Goal: Task Accomplishment & Management: Manage account settings

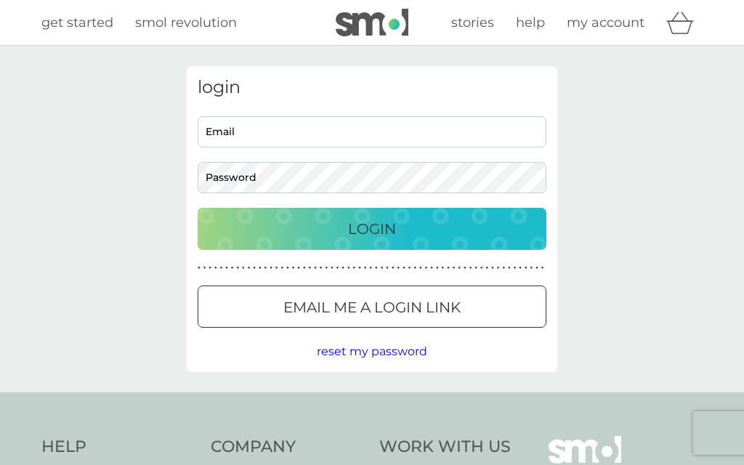
click at [211, 136] on input "Email" at bounding box center [372, 131] width 349 height 31
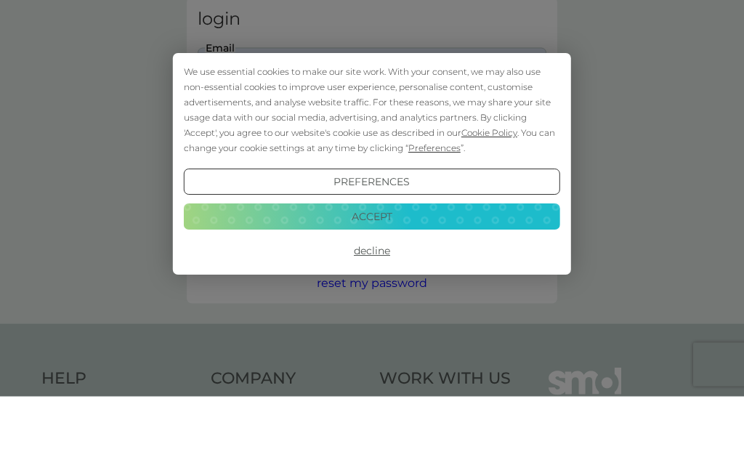
scroll to position [69, 0]
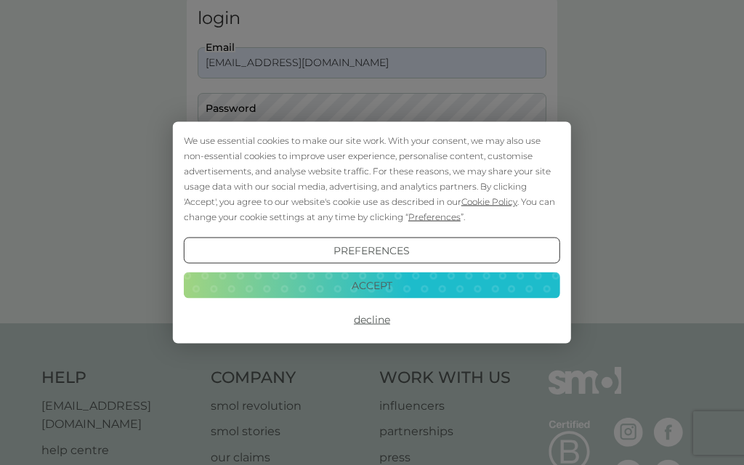
click at [427, 278] on button "Accept" at bounding box center [372, 285] width 376 height 26
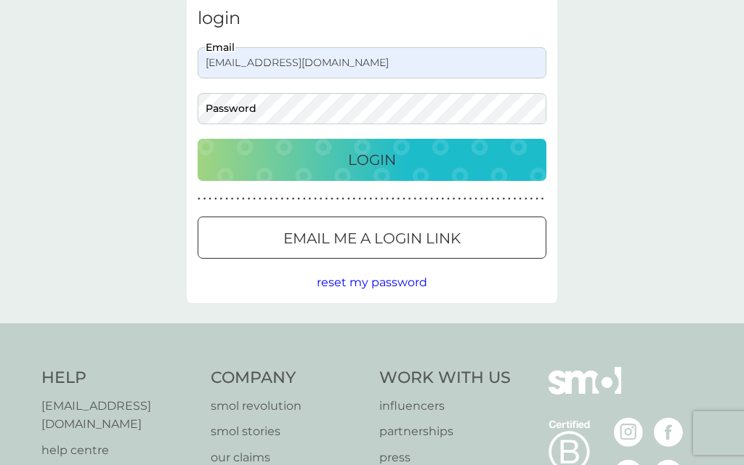
scroll to position [0, 0]
click at [340, 67] on input "caz00133@yahoo.co.uk" at bounding box center [372, 62] width 349 height 31
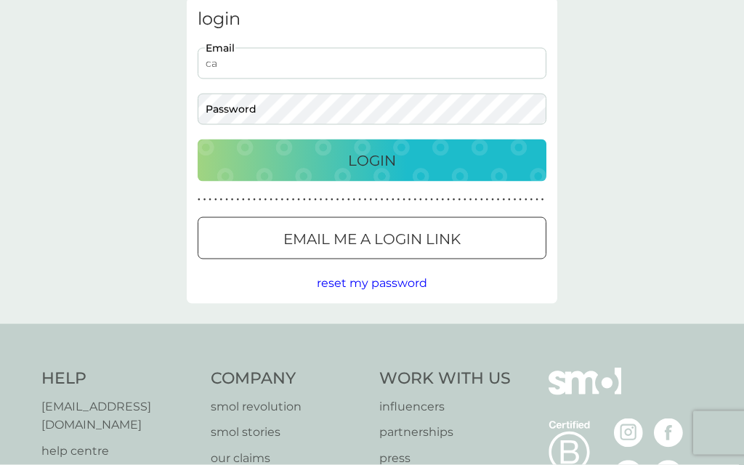
type input "c"
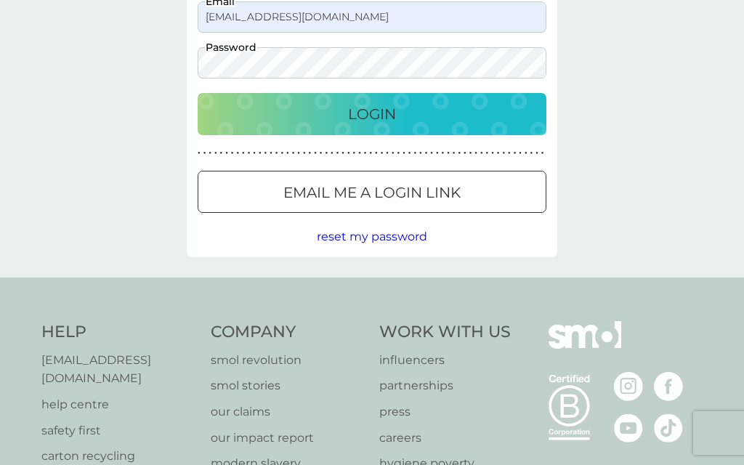
scroll to position [114, 0]
click at [113, 47] on div "login browncarol218@gmail.com Email Password Login ● ● ● ● ● ● ● ● ● ● ● ● ● ● …" at bounding box center [372, 105] width 744 height 347
click at [446, 113] on div "Login" at bounding box center [372, 113] width 320 height 23
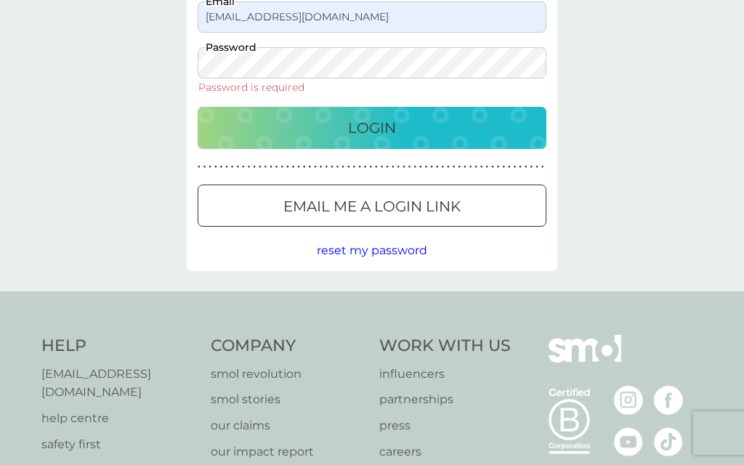
scroll to position [114, 0]
click at [351, 23] on input "browncarol218@gmail.com" at bounding box center [372, 17] width 349 height 31
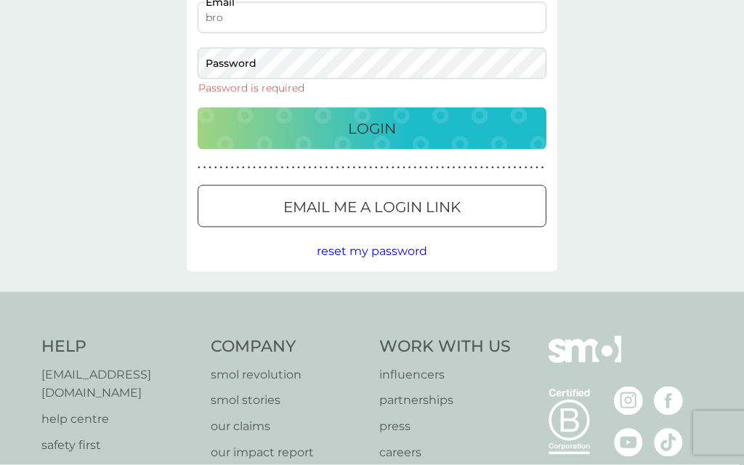
type input "br"
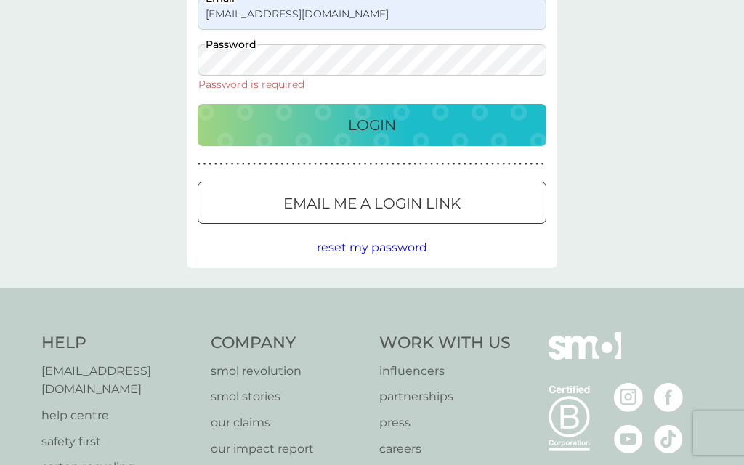
scroll to position [117, 0]
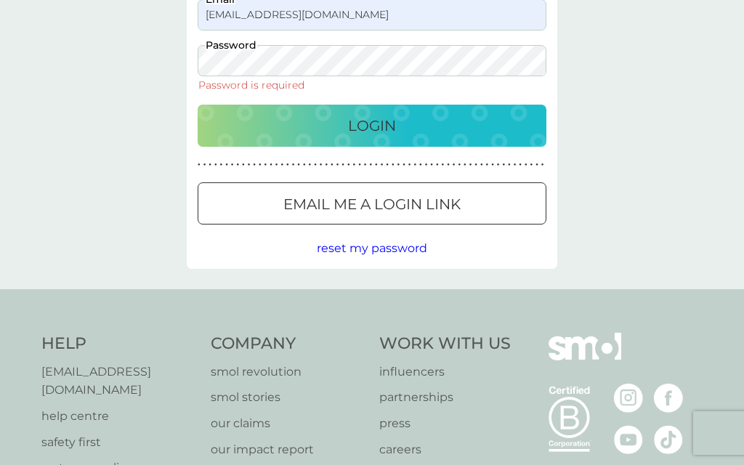
click at [215, 17] on input "caz00133@yahoo.co.uk" at bounding box center [372, 14] width 349 height 31
click at [339, 19] on input "caz00133@yahoo.co.uk" at bounding box center [372, 14] width 349 height 31
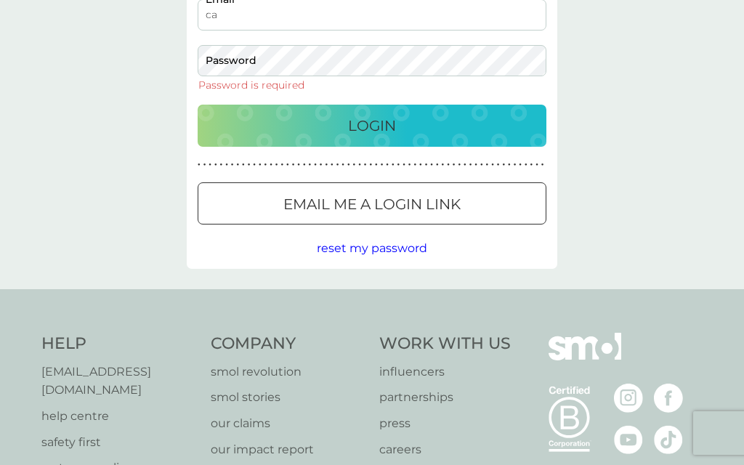
type input "c"
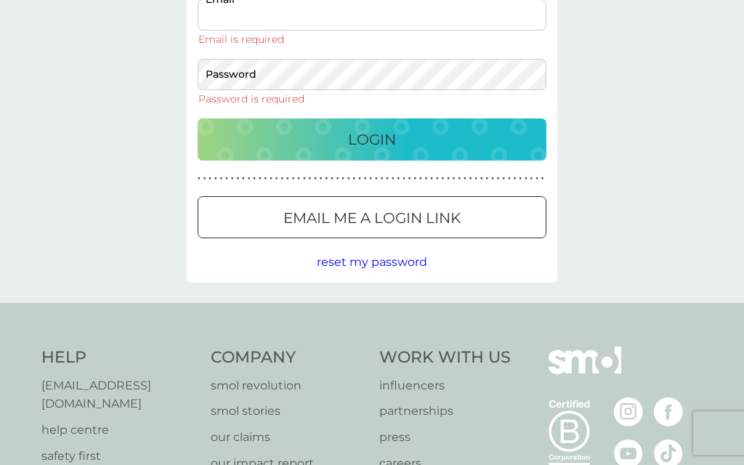
type input "browncarol218@gmail.com"
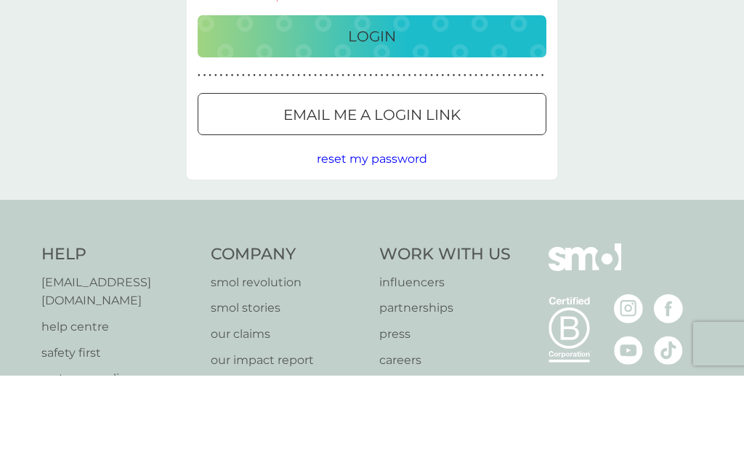
click at [456, 182] on button "Email me a login link" at bounding box center [372, 203] width 349 height 42
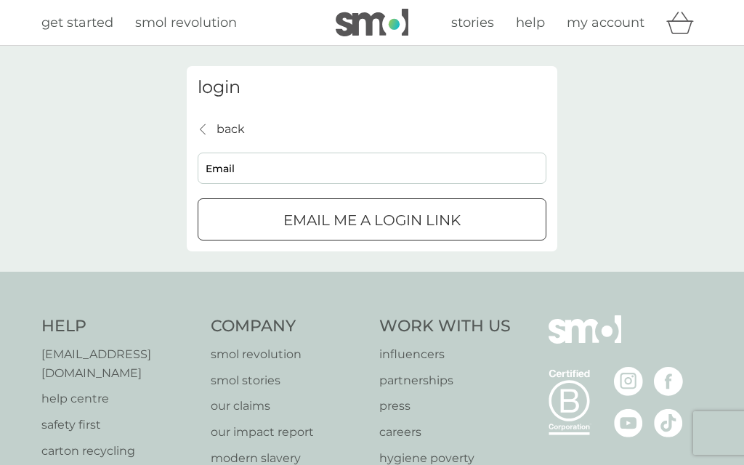
click at [300, 169] on input "Email" at bounding box center [372, 168] width 349 height 31
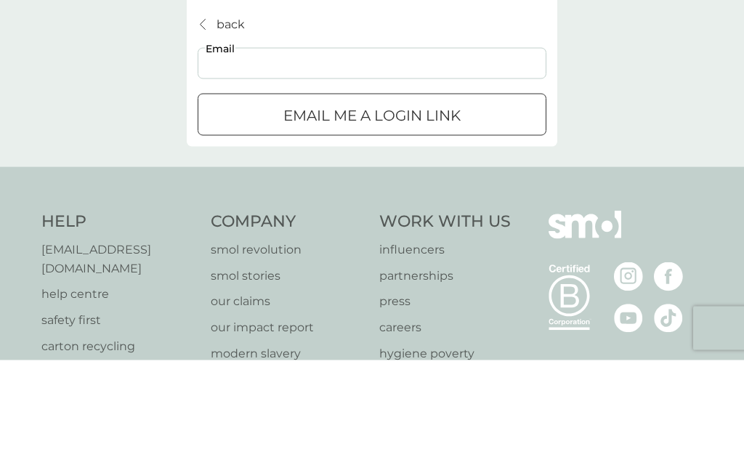
type input "browncarol218@gmail.com"
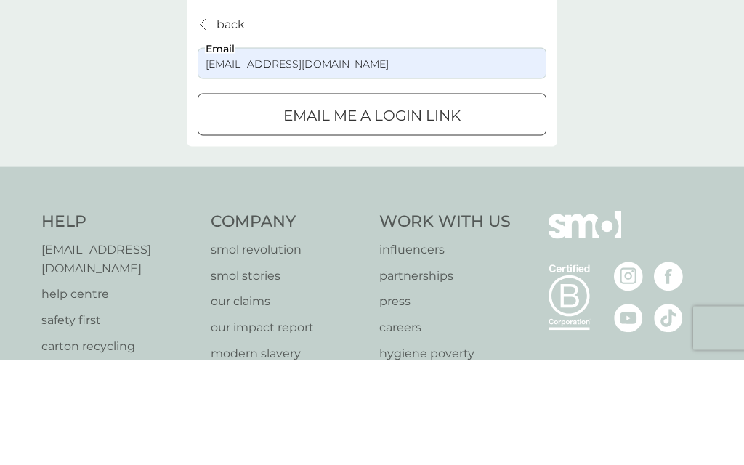
scroll to position [105, 0]
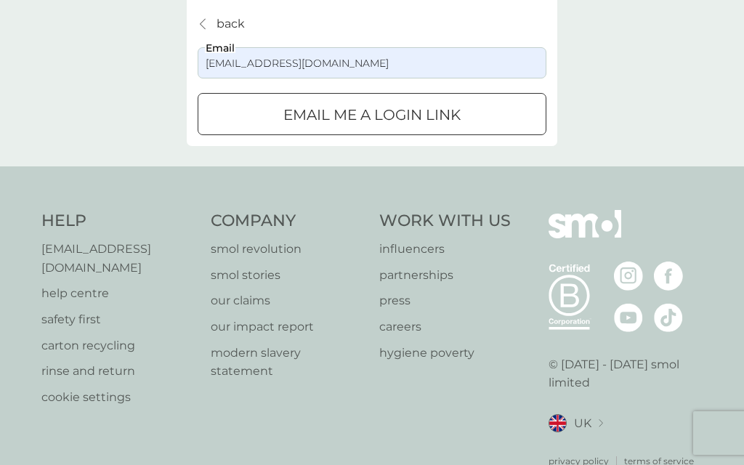
click at [379, 113] on div "submit" at bounding box center [372, 115] width 52 height 15
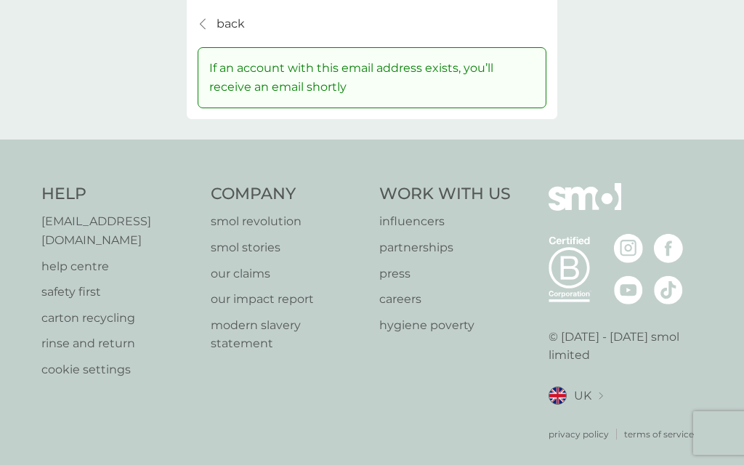
scroll to position [103, 0]
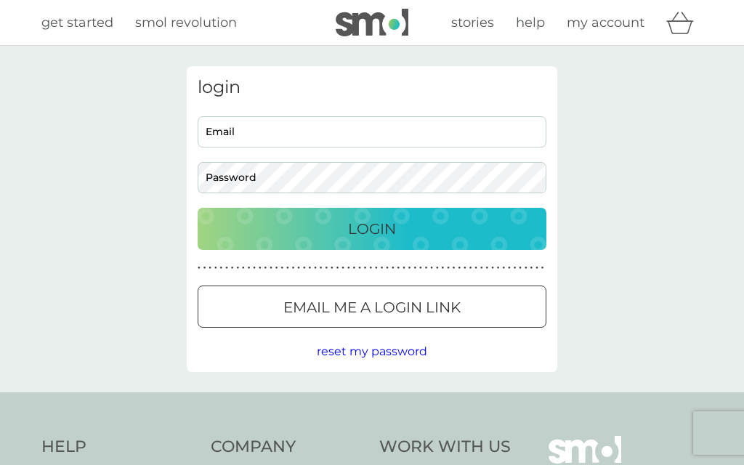
click at [269, 125] on input "Email" at bounding box center [372, 131] width 349 height 31
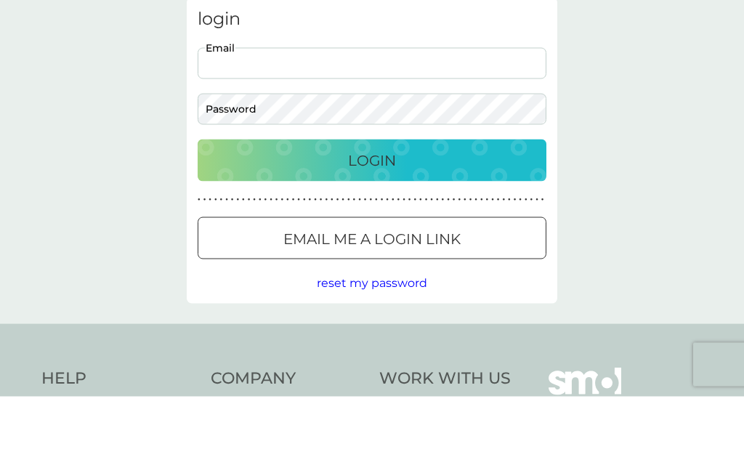
type input "browncarol218@gmail.com"
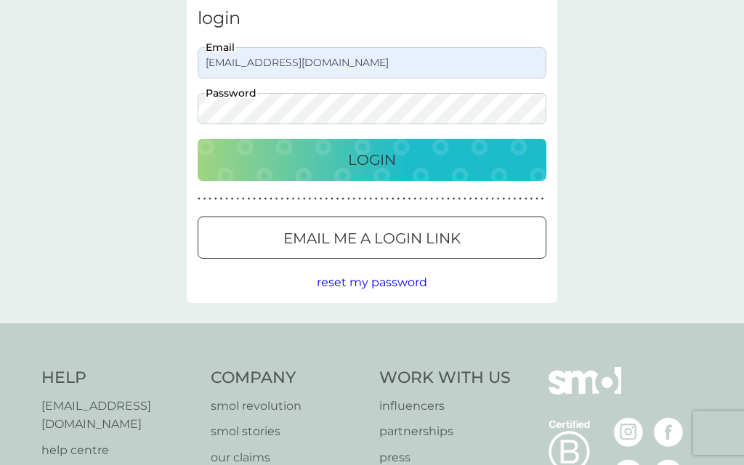
scroll to position [68, 0]
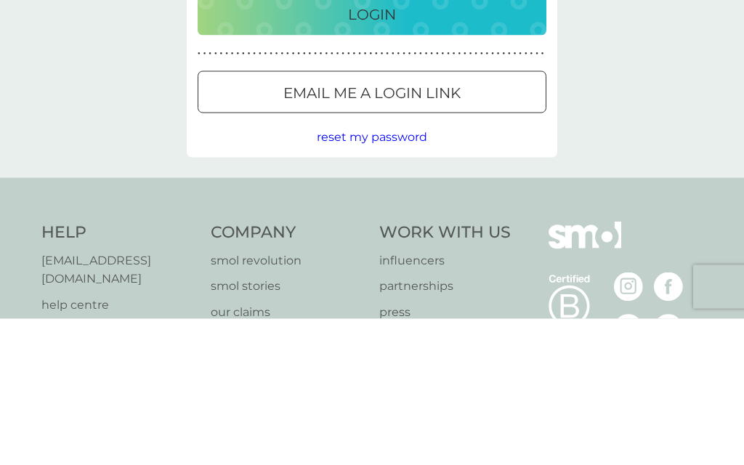
click at [400, 276] on span "reset my password" at bounding box center [372, 283] width 110 height 14
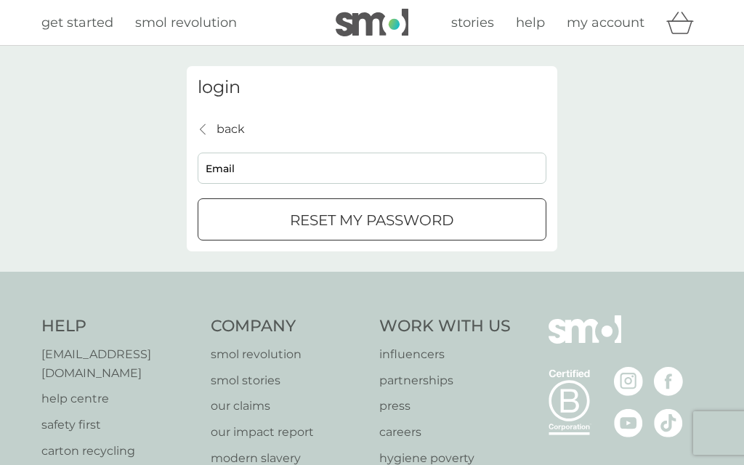
click at [283, 162] on input "Email" at bounding box center [372, 168] width 349 height 31
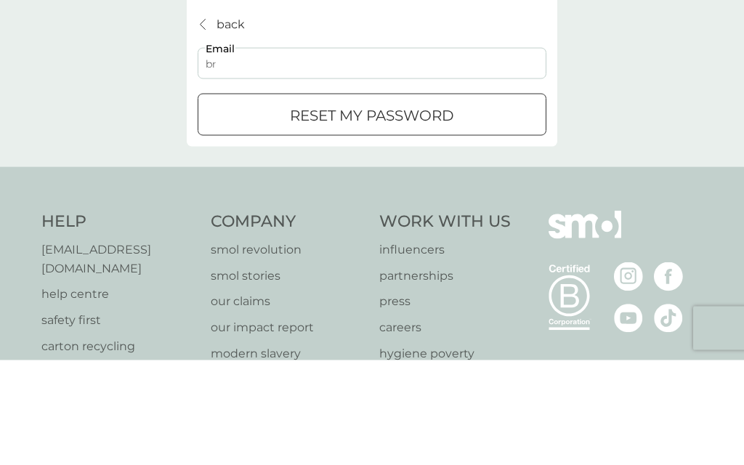
type input "browncarol218@gmail.com"
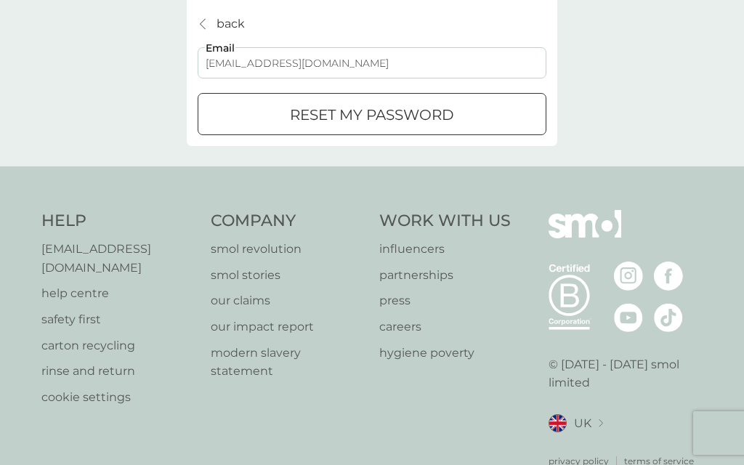
click at [419, 116] on p "reset my password" at bounding box center [372, 114] width 164 height 23
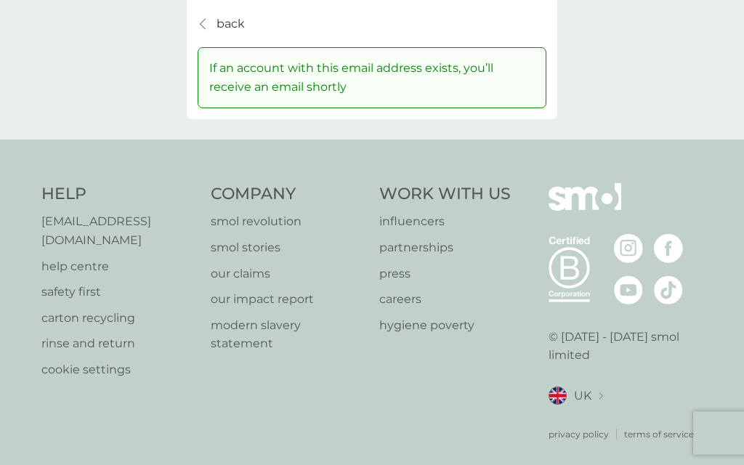
scroll to position [103, 0]
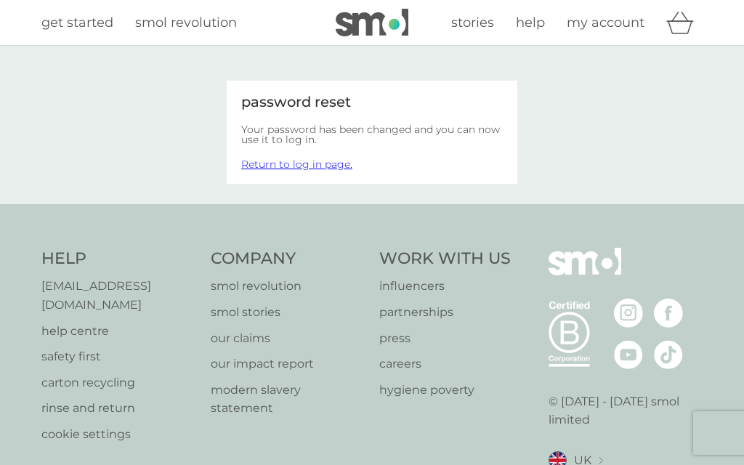
click at [325, 166] on link "Return to log in page." at bounding box center [296, 164] width 111 height 13
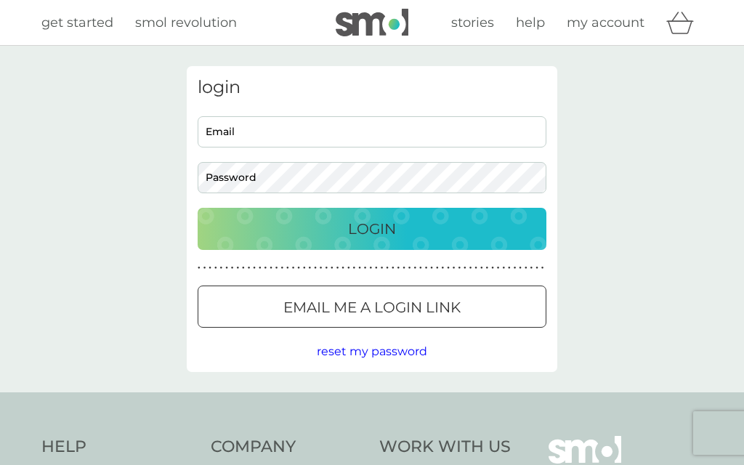
click at [310, 129] on input "Email" at bounding box center [372, 131] width 349 height 31
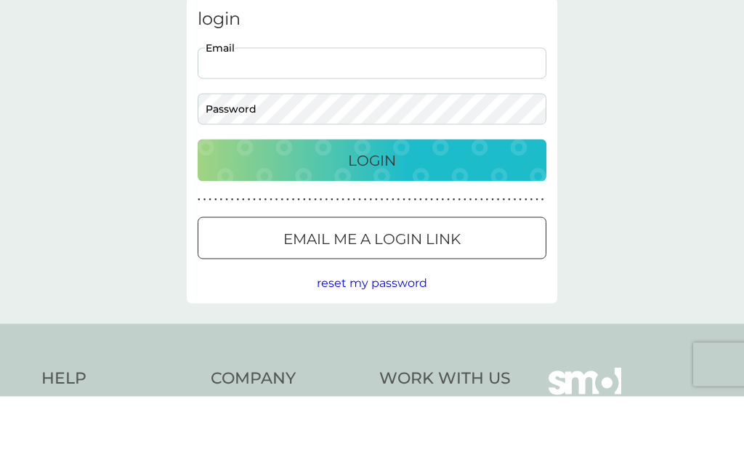
type input "browncarol218@gmail.com"
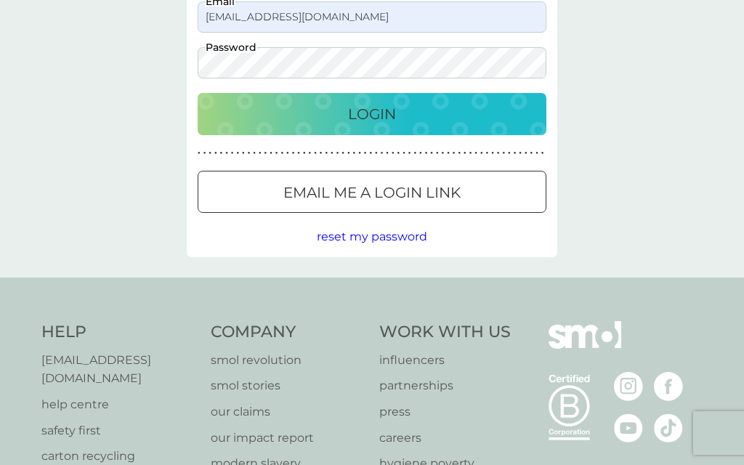
scroll to position [114, 0]
click at [442, 105] on div "Login" at bounding box center [372, 114] width 320 height 23
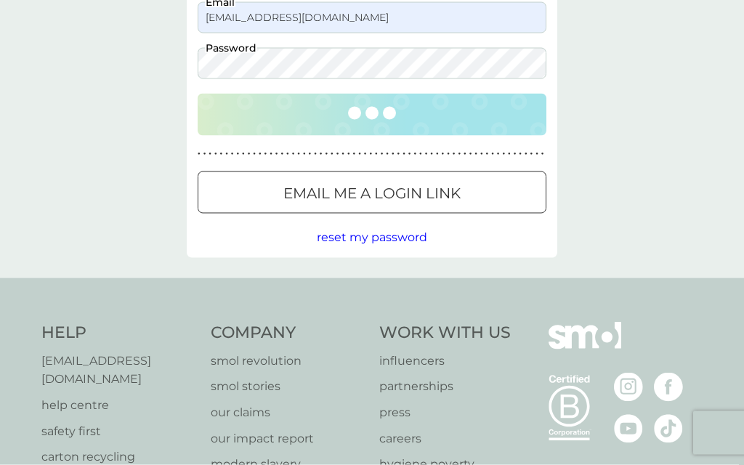
scroll to position [115, 0]
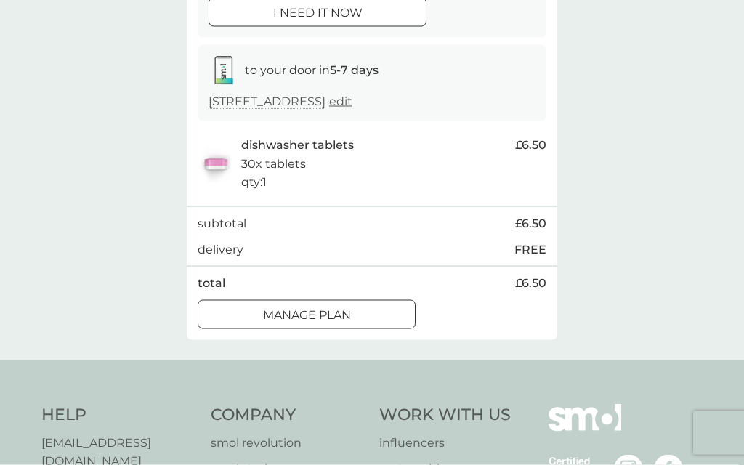
scroll to position [204, 0]
click at [355, 324] on div "Manage plan" at bounding box center [306, 314] width 217 height 19
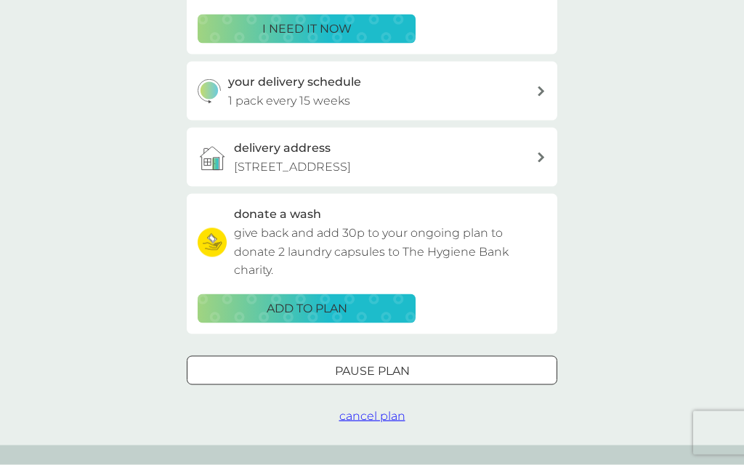
scroll to position [294, 0]
click at [430, 380] on div "Pause plan" at bounding box center [371, 370] width 369 height 19
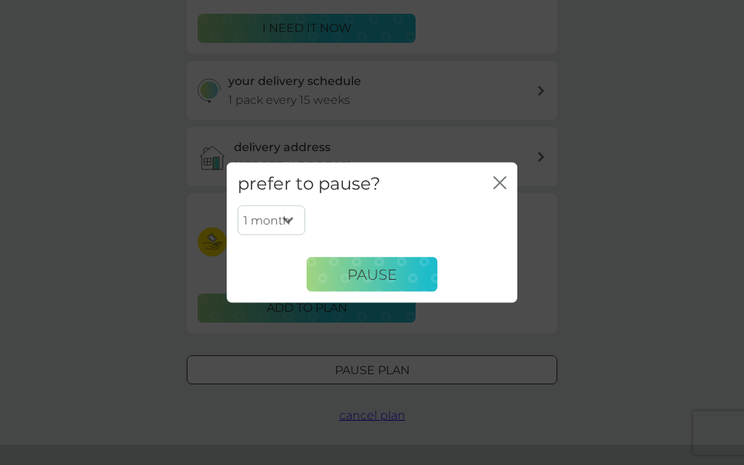
click at [501, 189] on icon "close" at bounding box center [503, 183] width 6 height 12
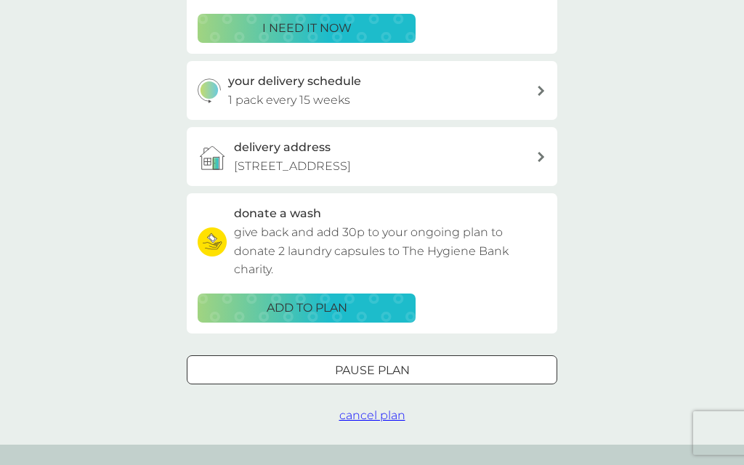
click at [400, 422] on span "cancel plan" at bounding box center [372, 415] width 66 height 14
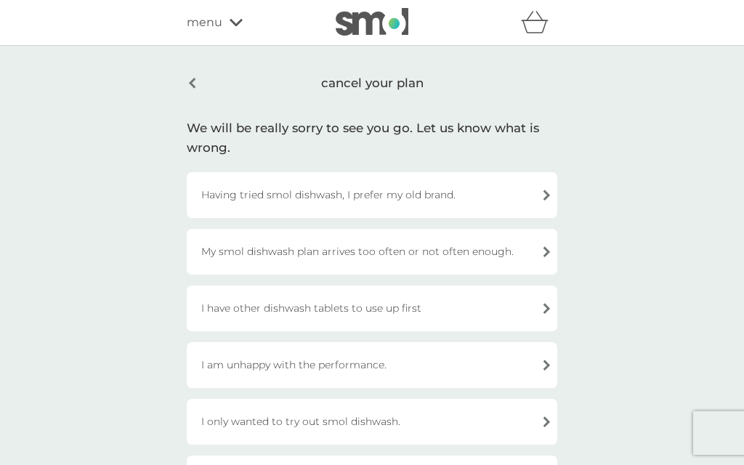
click at [546, 202] on div "Having tried smol dishwash, I prefer my old brand." at bounding box center [372, 195] width 371 height 46
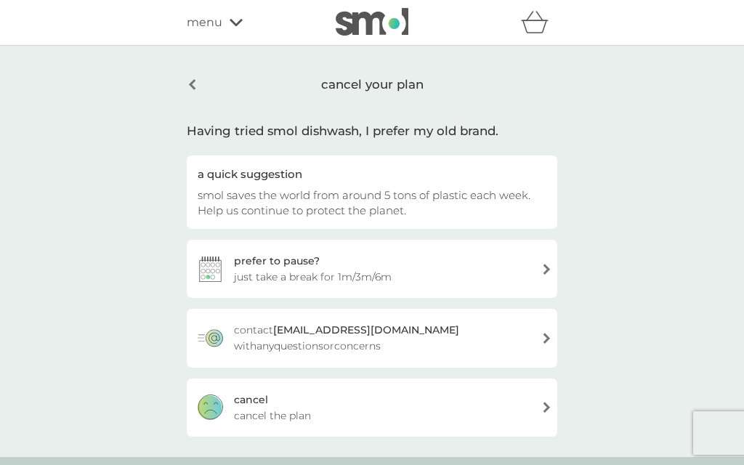
click at [300, 408] on span "cancel the plan" at bounding box center [272, 416] width 77 height 16
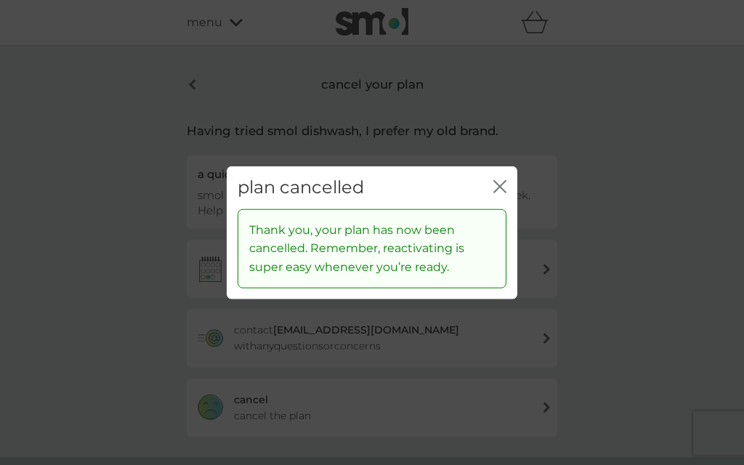
click at [499, 195] on button "close" at bounding box center [499, 187] width 13 height 15
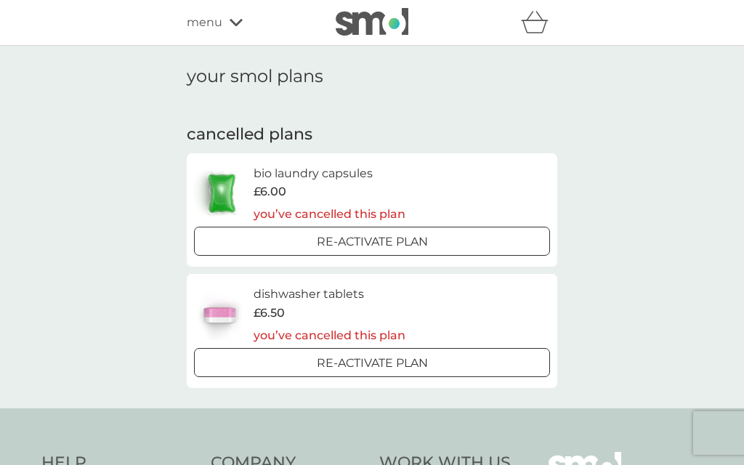
scroll to position [62, 0]
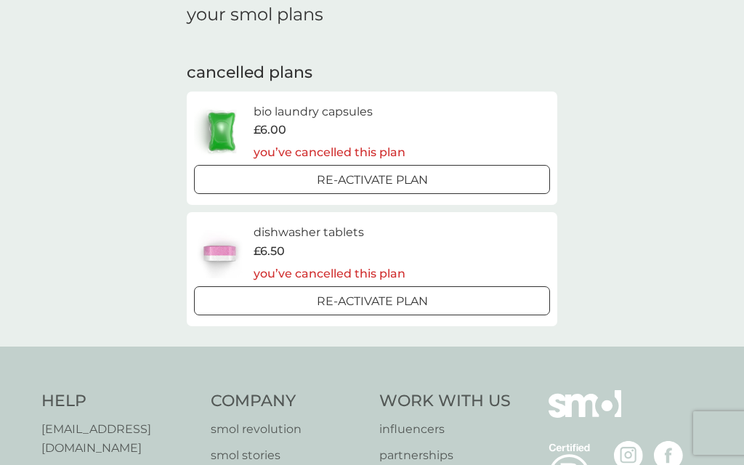
click at [25, 159] on div "your smol plans cancelled plans bio laundry capsules £6.00 you’ve cancelled thi…" at bounding box center [372, 165] width 744 height 363
